Goal: Information Seeking & Learning: Check status

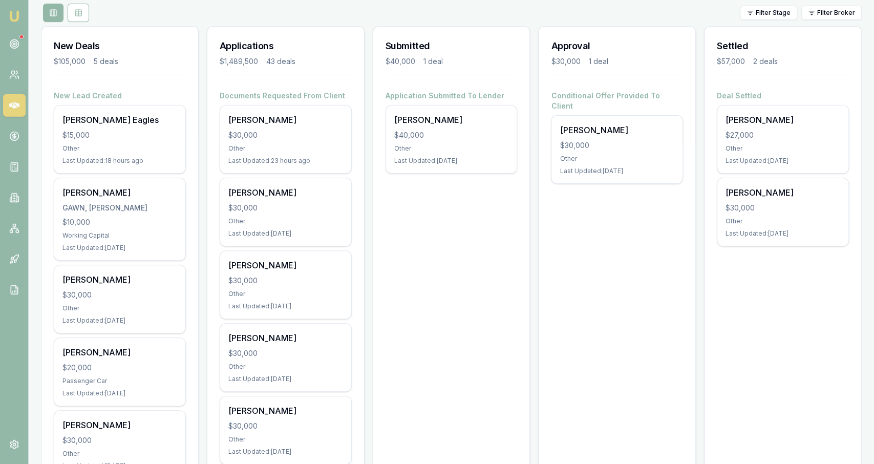
scroll to position [119, 0]
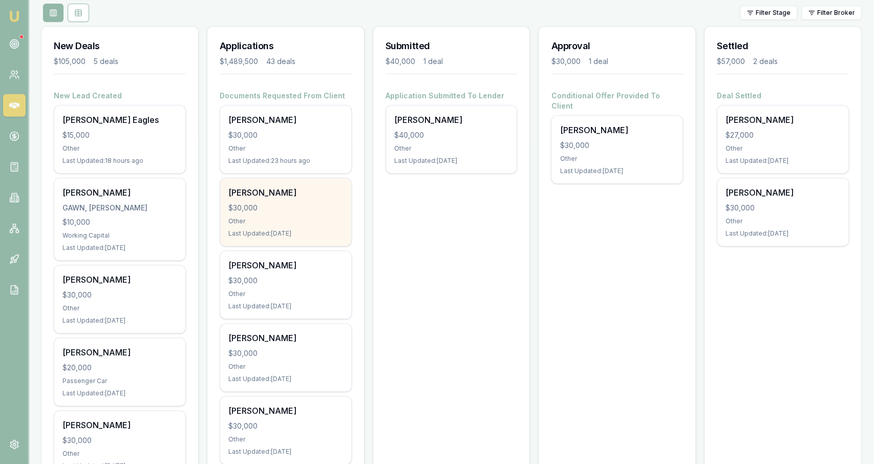
click at [317, 200] on div "Rory Cahill $30,000 Other Last Updated: 4 days ago" at bounding box center [285, 212] width 131 height 68
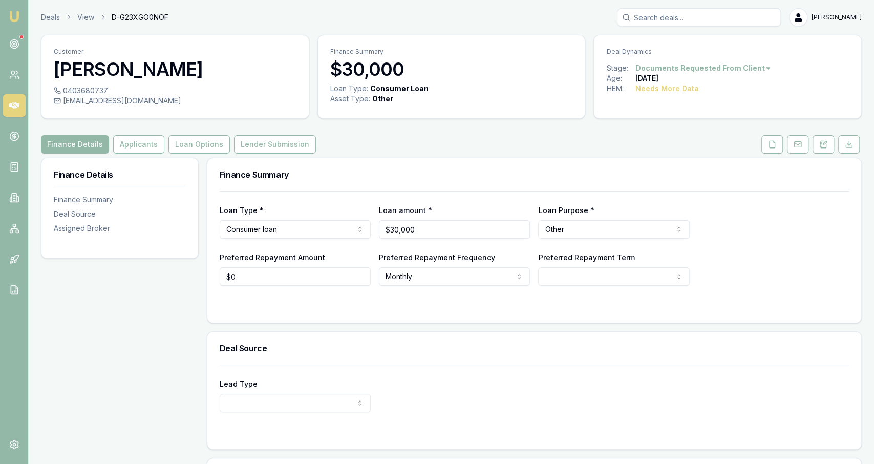
click at [397, 135] on div "Finance Details Applicants Loan Options Lender Submission" at bounding box center [451, 144] width 821 height 18
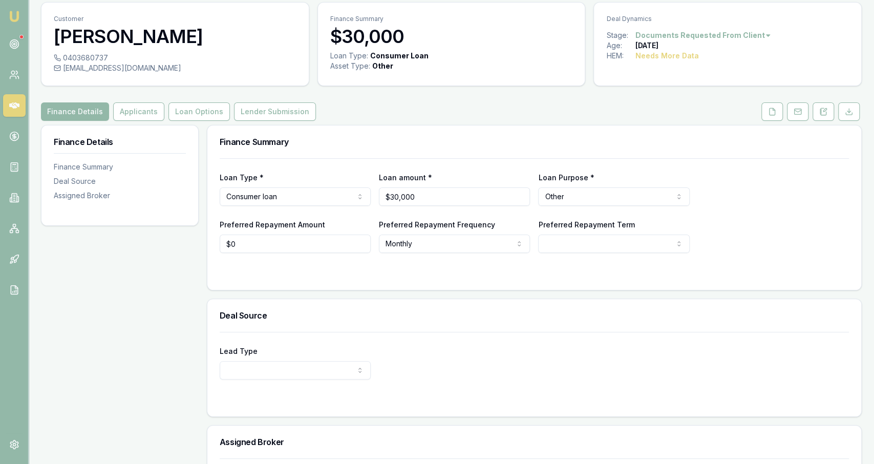
click at [480, 200] on input "$30,000" at bounding box center [454, 196] width 151 height 18
type input "$30,000"
click at [509, 165] on div "Loan Type * Consumer loan Consumer loan Consumer asset Commercial loan Commerci…" at bounding box center [534, 205] width 629 height 95
click at [784, 110] on link at bounding box center [773, 111] width 26 height 18
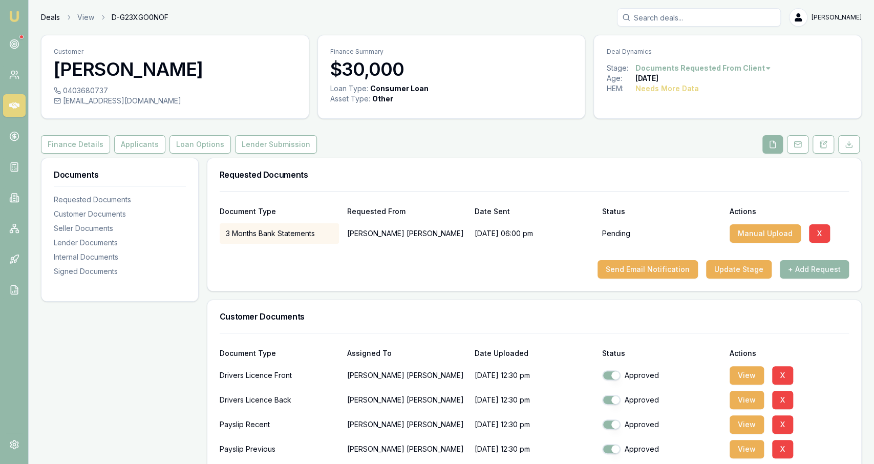
click at [54, 18] on link "Deals" at bounding box center [50, 17] width 19 height 10
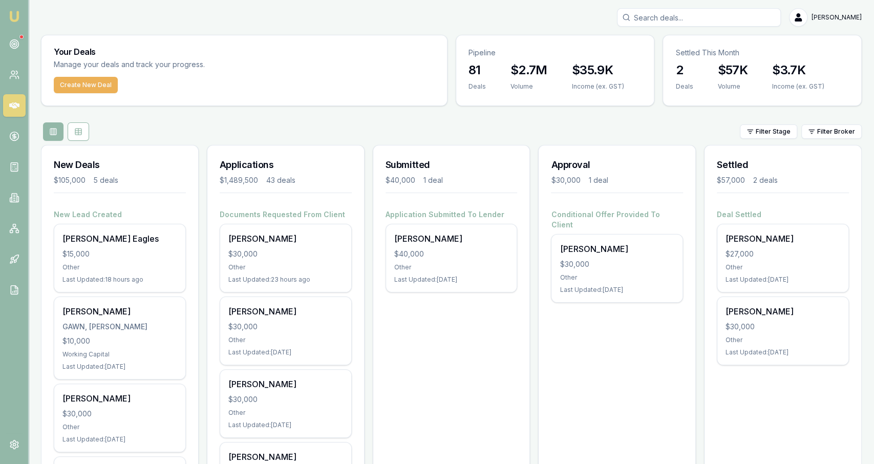
click at [333, 81] on div "Create New Deal" at bounding box center [244, 91] width 406 height 29
click at [431, 104] on div "Create New Deal" at bounding box center [244, 91] width 406 height 29
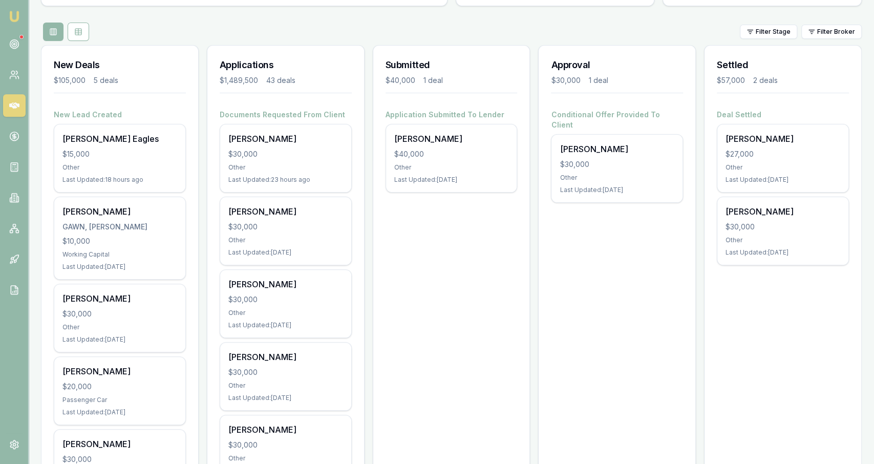
scroll to position [102, 0]
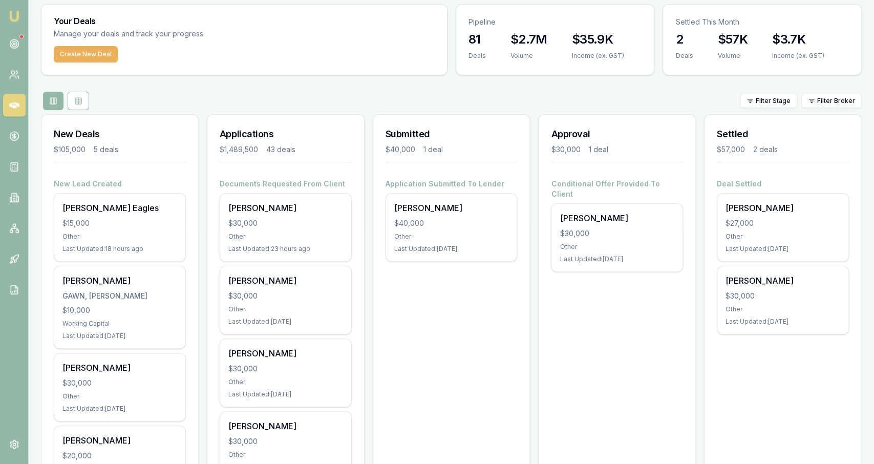
scroll to position [0, 0]
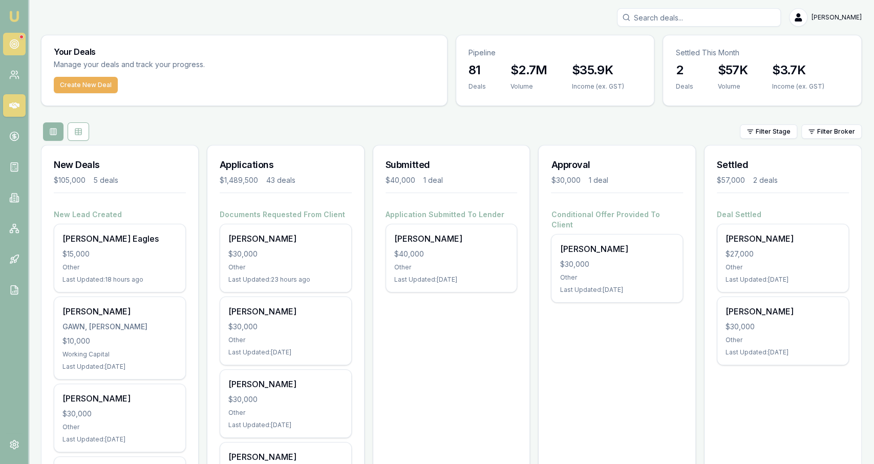
click at [13, 54] on link at bounding box center [14, 44] width 23 height 23
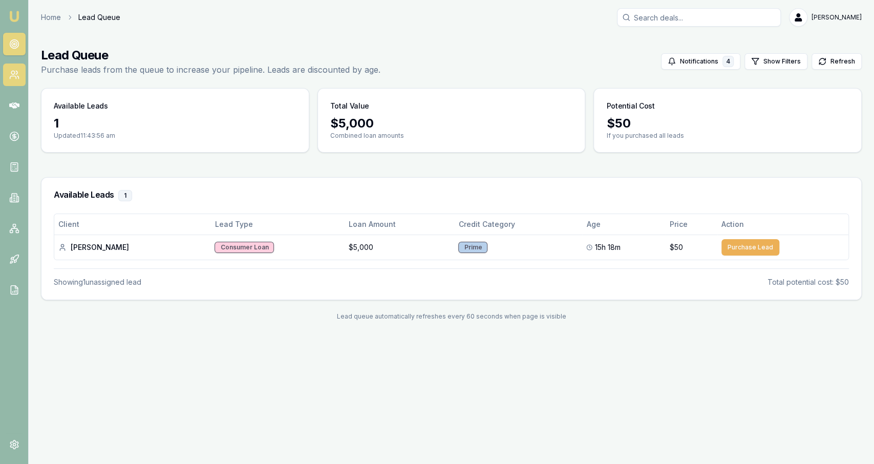
click at [9, 76] on icon at bounding box center [14, 75] width 10 height 10
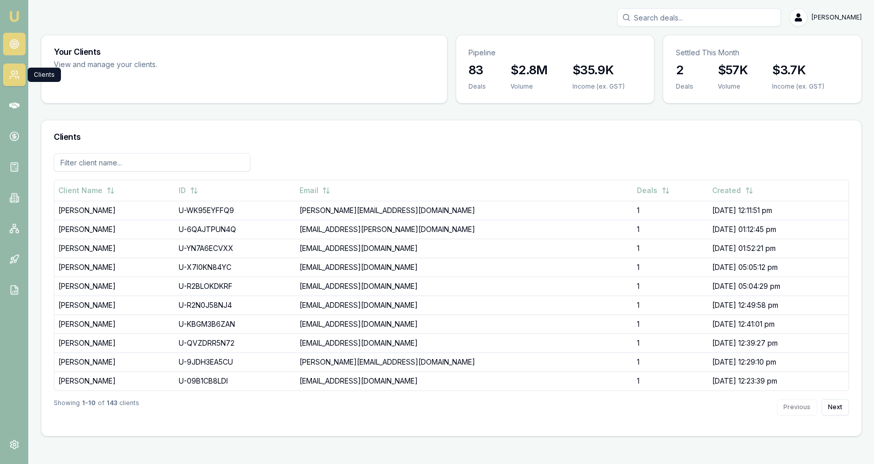
click at [17, 36] on link at bounding box center [14, 44] width 23 height 23
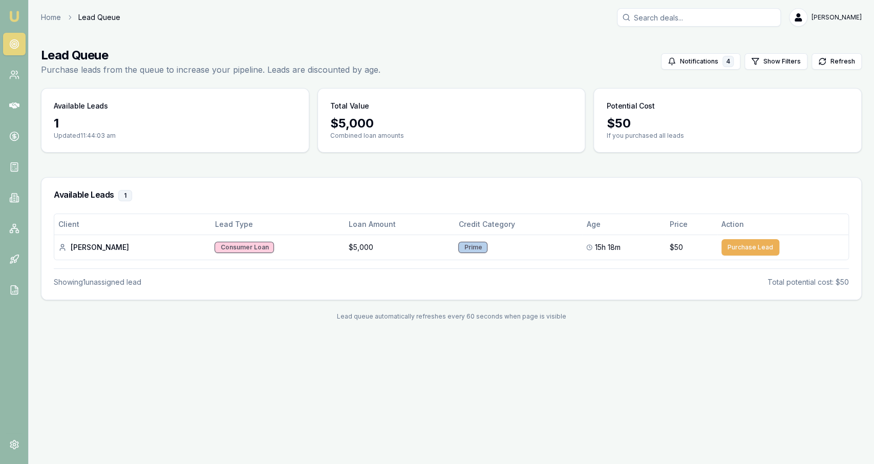
click at [9, 93] on nav "Emu Broker" at bounding box center [14, 154] width 28 height 309
click at [10, 83] on link at bounding box center [14, 75] width 23 height 23
